Goal: Navigation & Orientation: Understand site structure

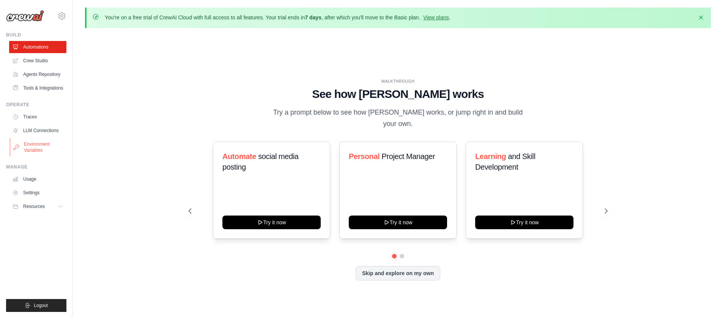
click at [37, 148] on link "Environment Variables" at bounding box center [38, 147] width 57 height 18
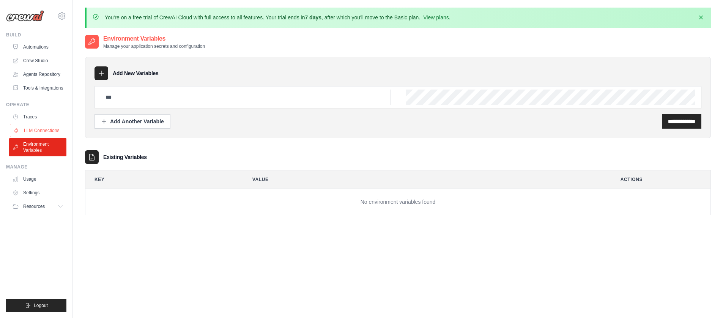
click at [41, 134] on link "LLM Connections" at bounding box center [38, 130] width 57 height 12
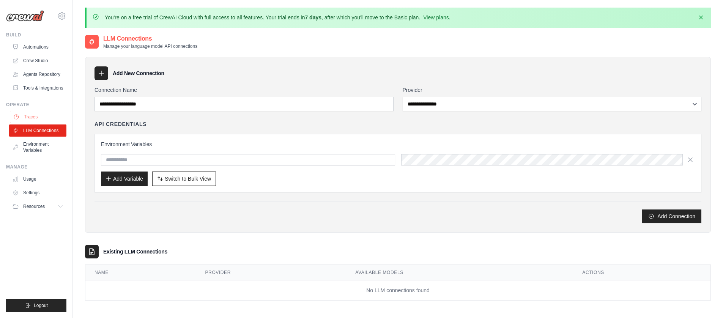
click at [41, 119] on link "Traces" at bounding box center [38, 117] width 57 height 12
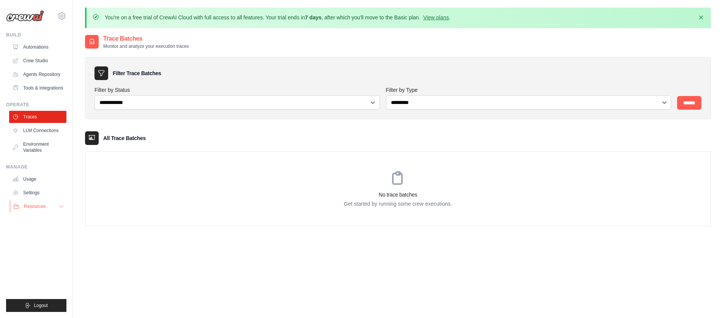
click at [40, 207] on span "Resources" at bounding box center [35, 206] width 22 height 6
click at [53, 45] on link "Automations" at bounding box center [38, 47] width 57 height 12
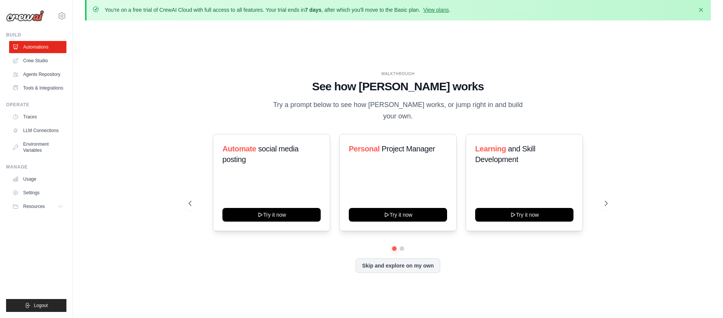
scroll to position [8, 0]
click at [411, 260] on button "Skip and explore on my own" at bounding box center [397, 264] width 85 height 14
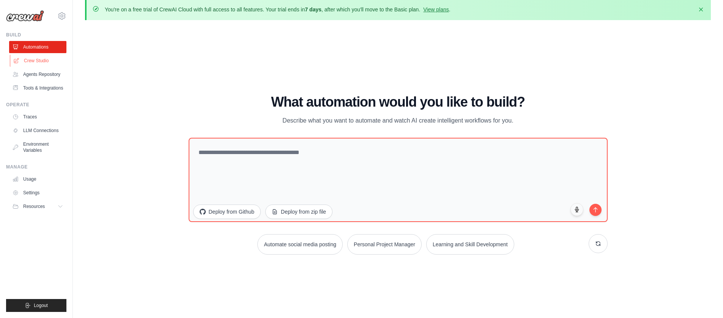
click at [44, 60] on link "Crew Studio" at bounding box center [38, 61] width 57 height 12
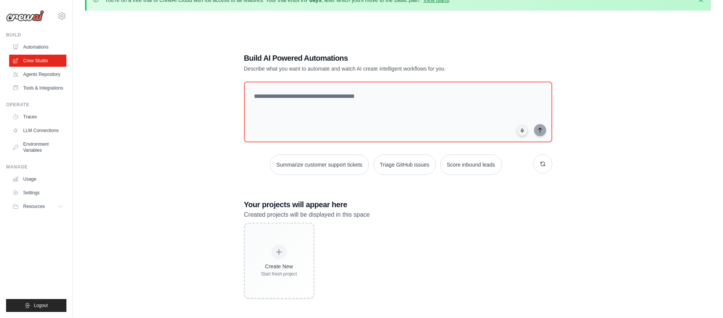
scroll to position [41, 0]
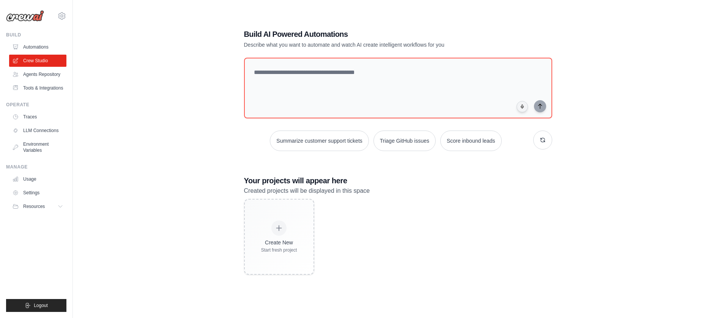
click at [687, 29] on div "Build AI Powered Automations Describe what you want to automate and watch AI cr…" at bounding box center [397, 152] width 625 height 318
click at [38, 89] on link "Tools & Integrations" at bounding box center [38, 88] width 57 height 12
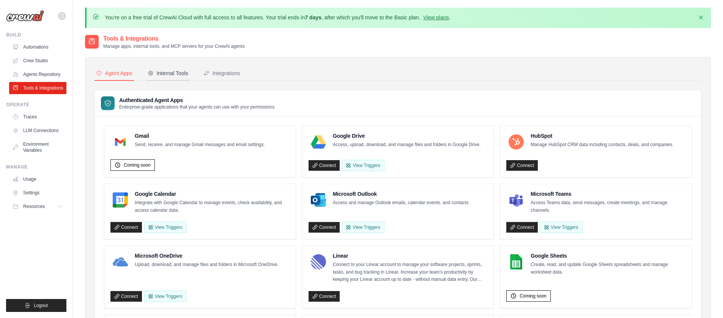
click at [167, 76] on div "Internal Tools" at bounding box center [168, 73] width 41 height 8
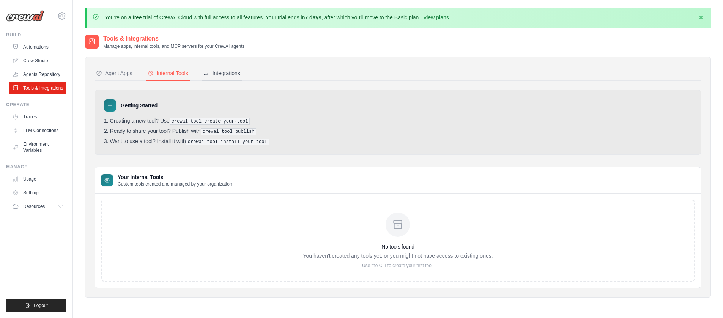
click at [215, 73] on div "Integrations" at bounding box center [221, 73] width 37 height 8
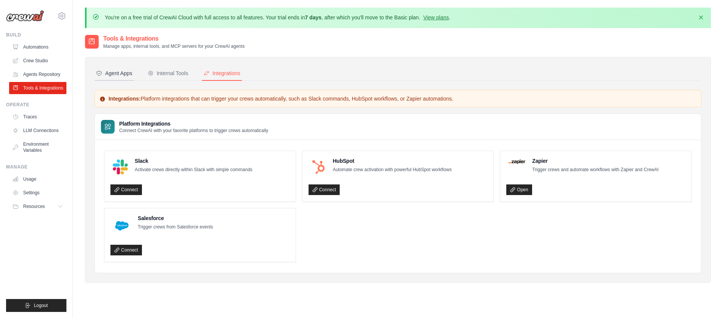
click at [129, 75] on div "Agent Apps" at bounding box center [114, 73] width 36 height 8
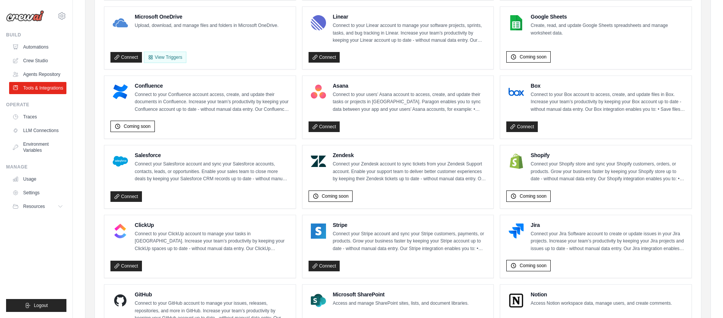
scroll to position [263, 0]
